Goal: Register for event/course

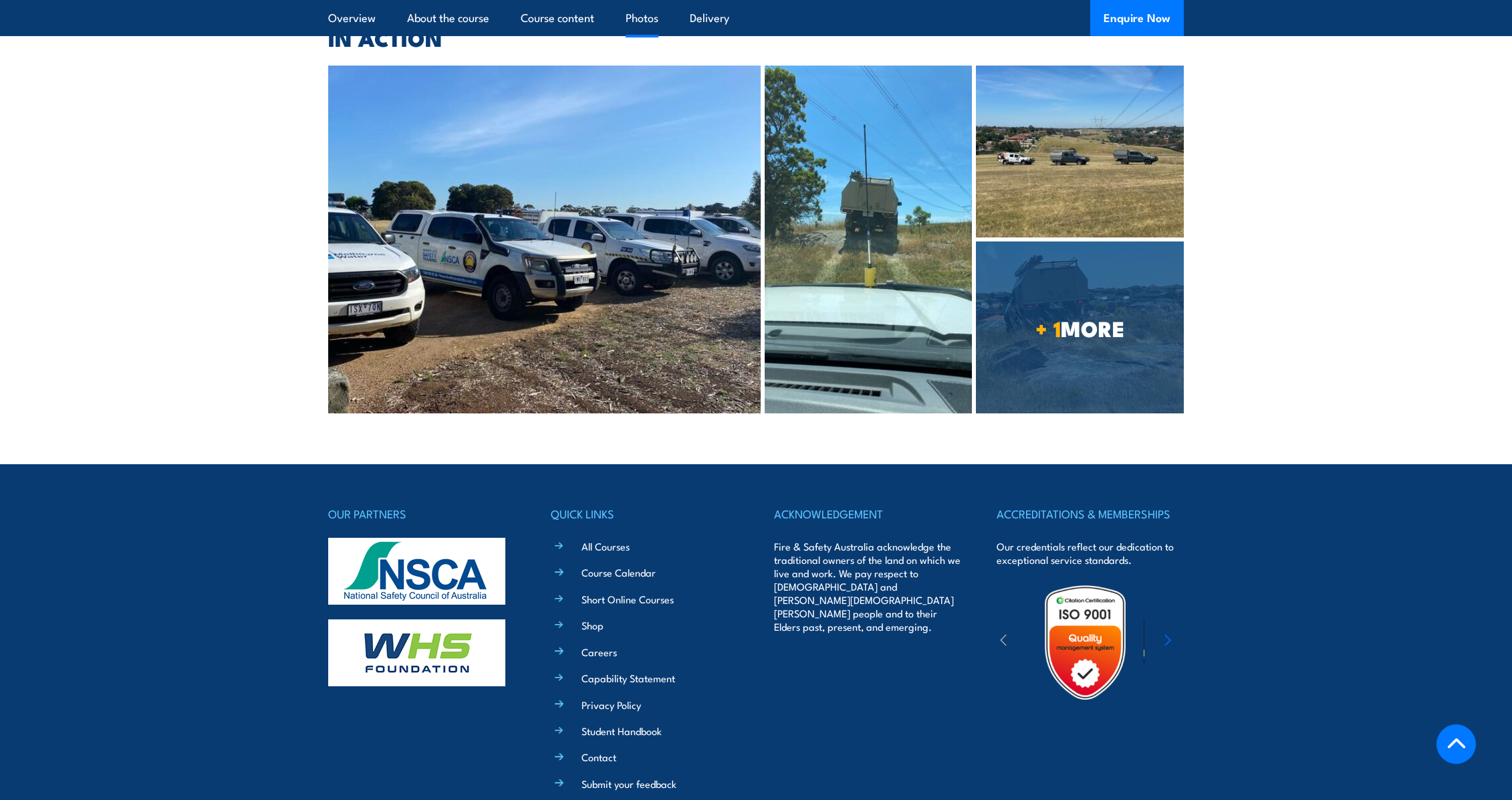
scroll to position [2675, 0]
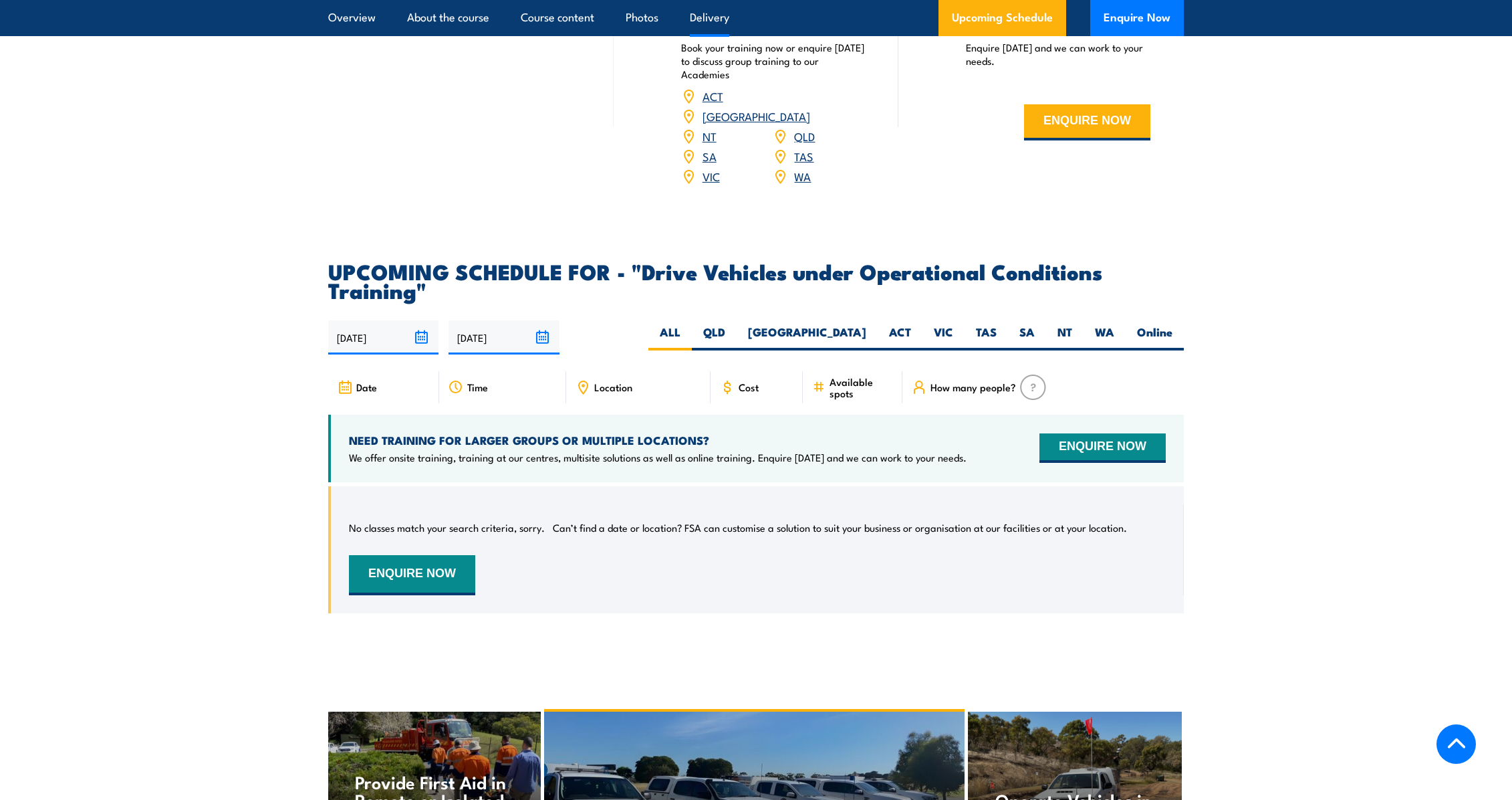
scroll to position [1873, 0]
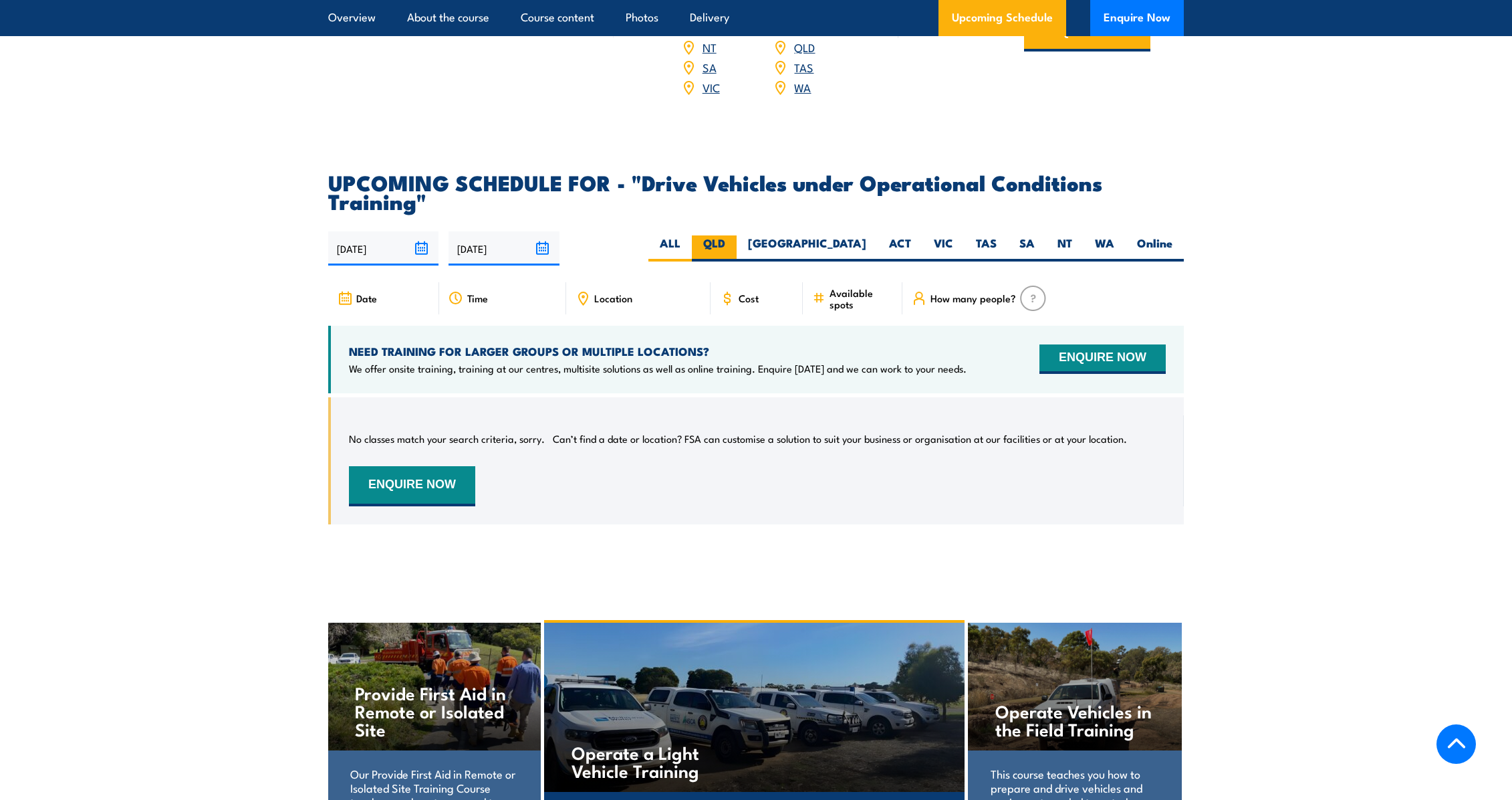
click at [736, 235] on label "QLD" at bounding box center [714, 248] width 45 height 26
click at [734, 235] on input "QLD" at bounding box center [729, 239] width 9 height 9
radio input "true"
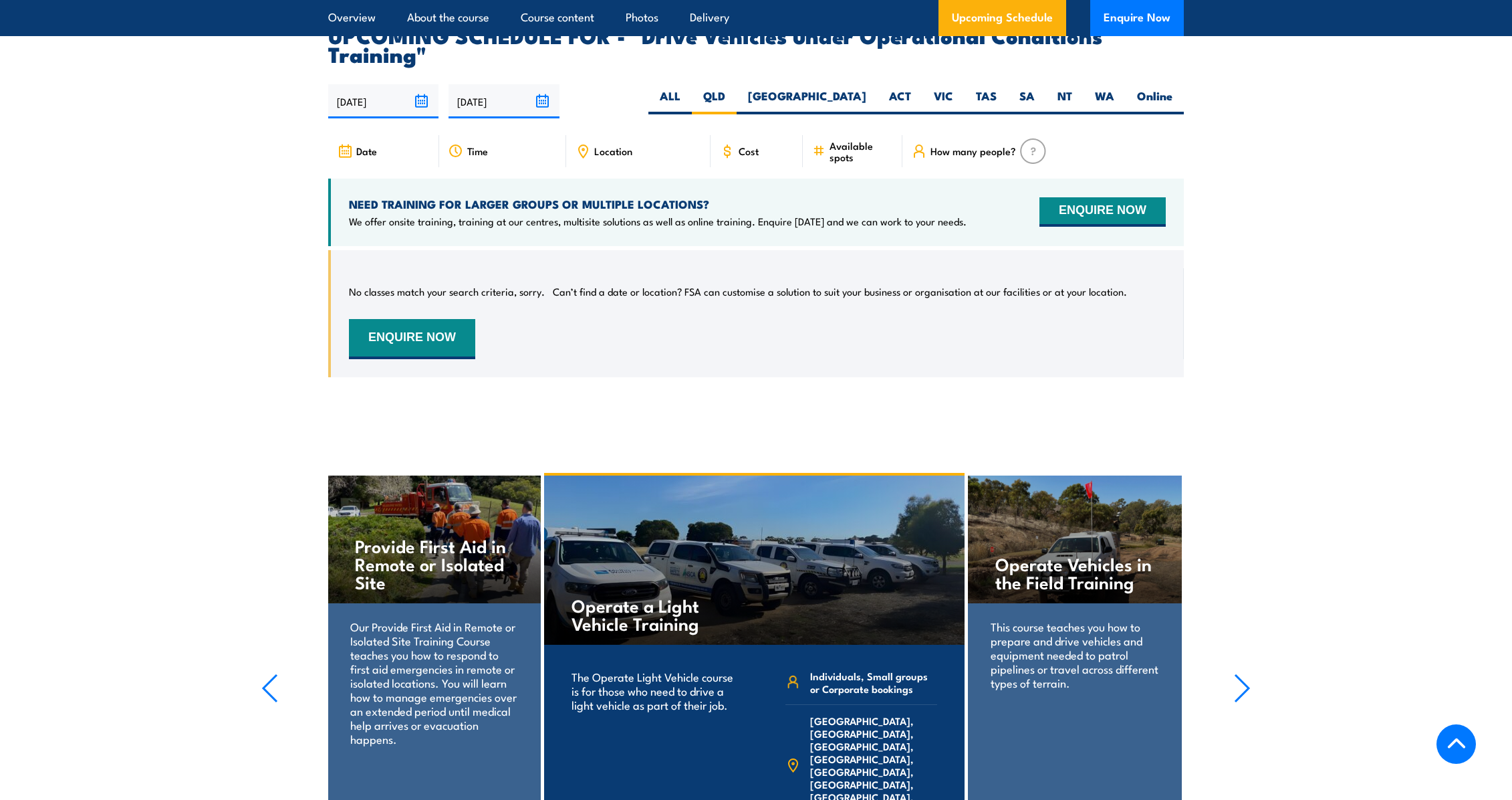
scroll to position [2040, 0]
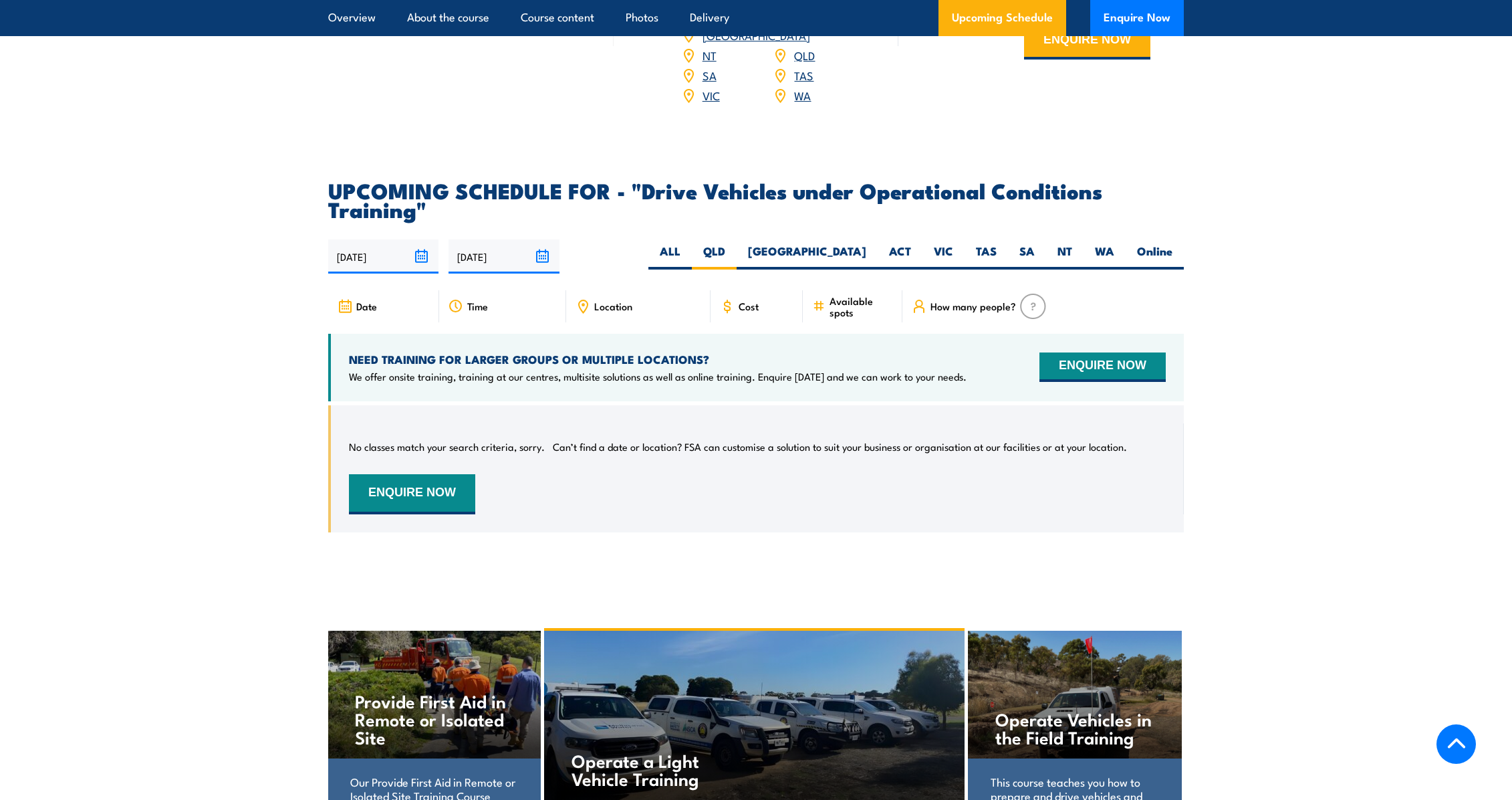
scroll to position [1873, 0]
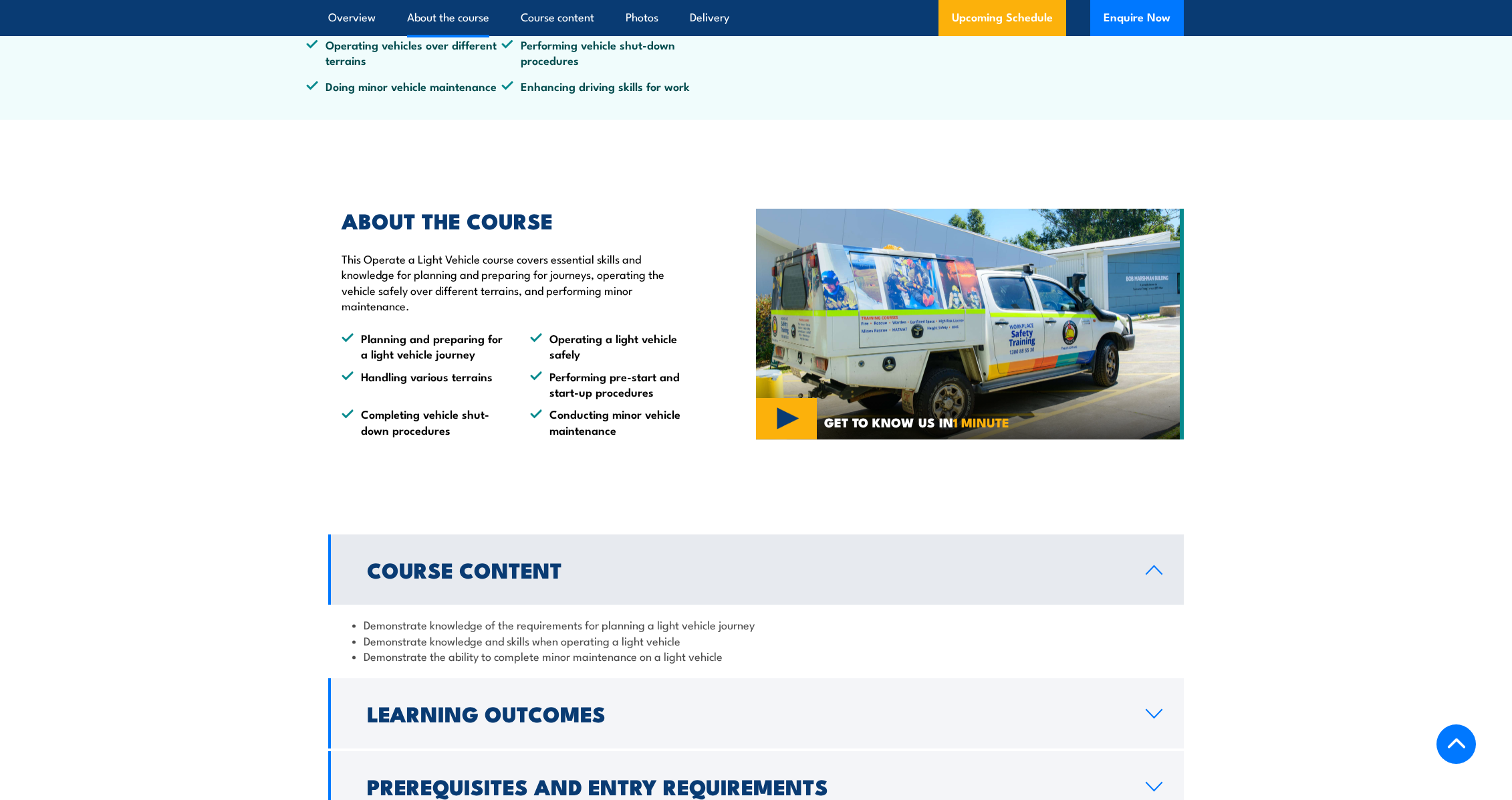
scroll to position [669, 0]
